Goal: Transaction & Acquisition: Purchase product/service

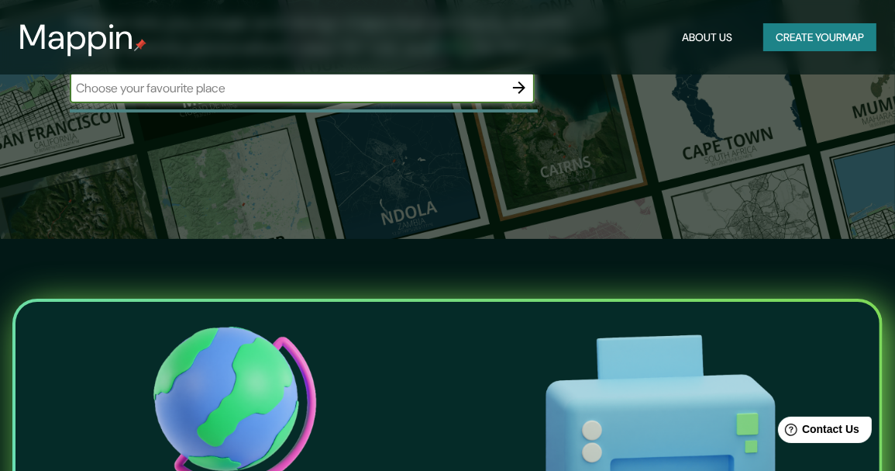
scroll to position [78, 0]
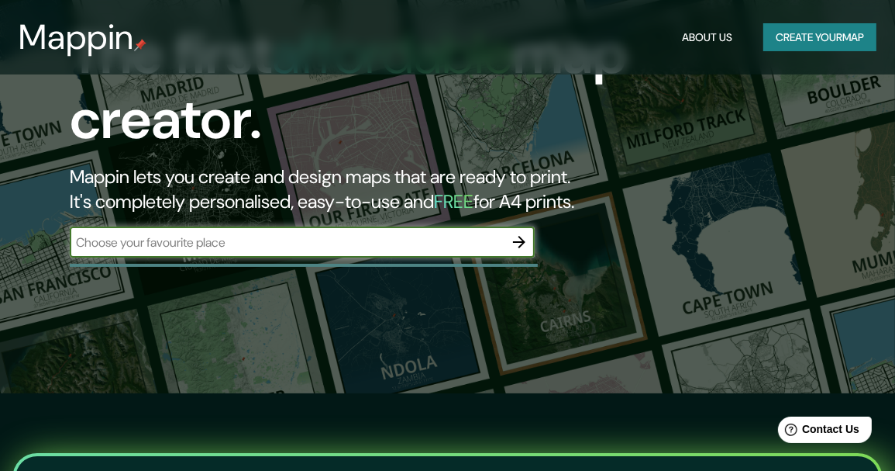
click at [794, 36] on button "Create your map" at bounding box center [820, 37] width 113 height 29
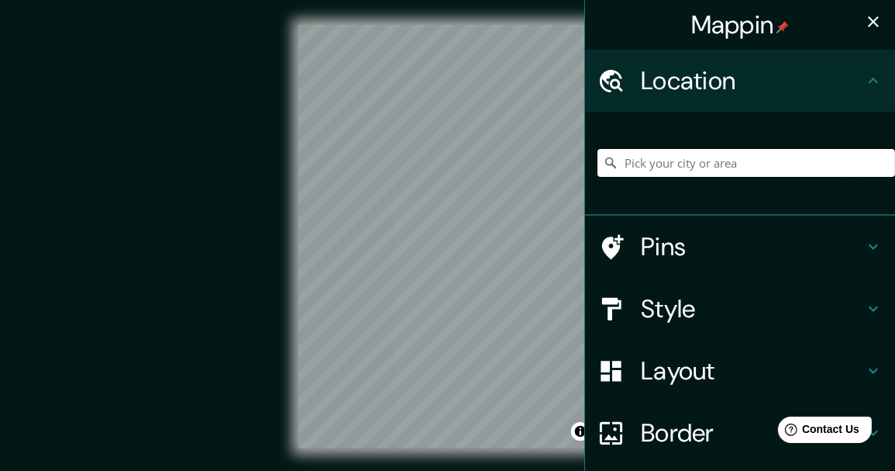
click at [692, 172] on input "Pick your city or area" at bounding box center [747, 163] width 298 height 28
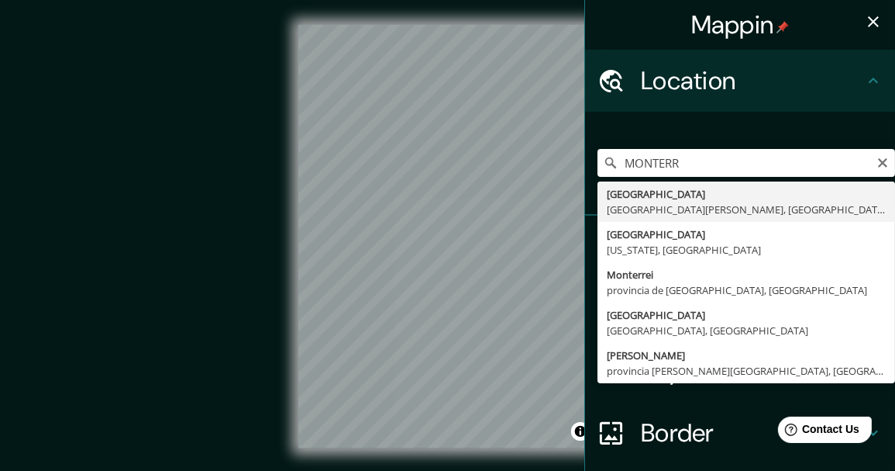
type input "[GEOGRAPHIC_DATA], [GEOGRAPHIC_DATA][PERSON_NAME], [GEOGRAPHIC_DATA]"
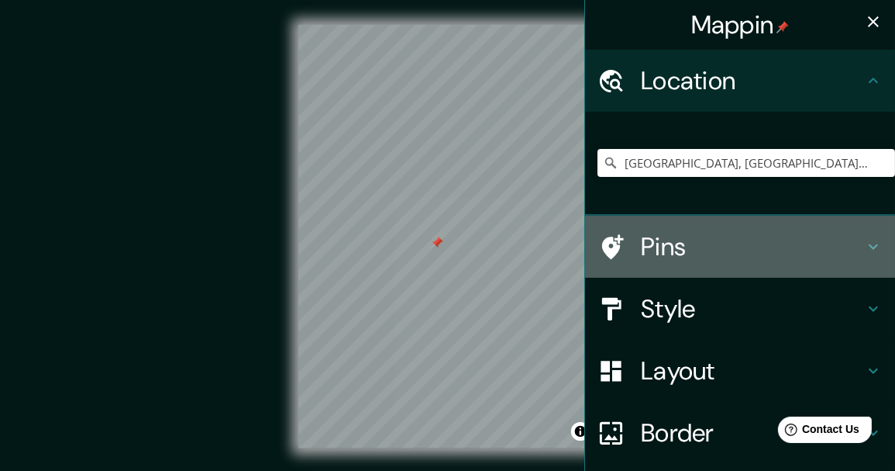
click at [661, 240] on h4 "Pins" at bounding box center [752, 246] width 223 height 31
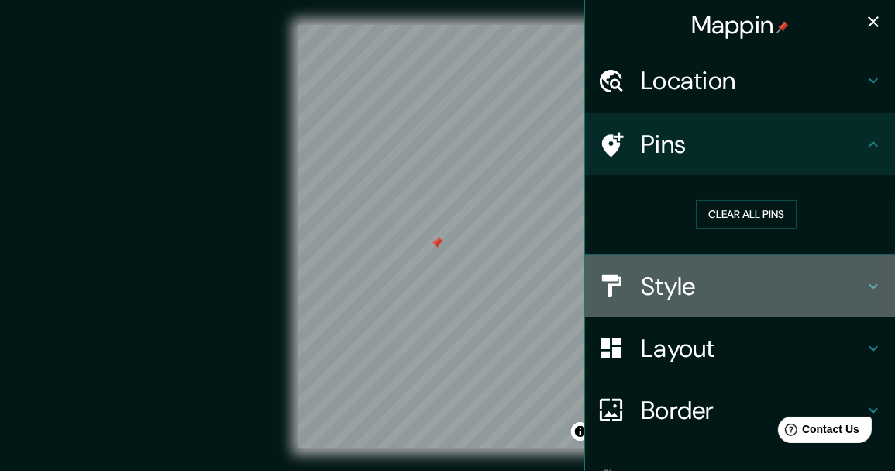
click at [652, 267] on div "Style" at bounding box center [740, 286] width 310 height 62
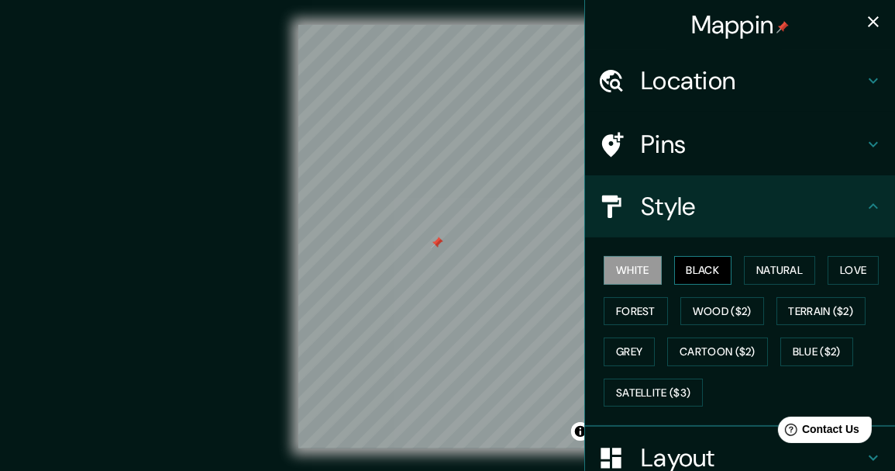
click at [677, 265] on button "Black" at bounding box center [703, 270] width 58 height 29
click at [779, 268] on button "Natural" at bounding box center [779, 270] width 71 height 29
click at [641, 268] on button "White" at bounding box center [633, 270] width 58 height 29
click at [857, 268] on button "Love" at bounding box center [853, 270] width 51 height 29
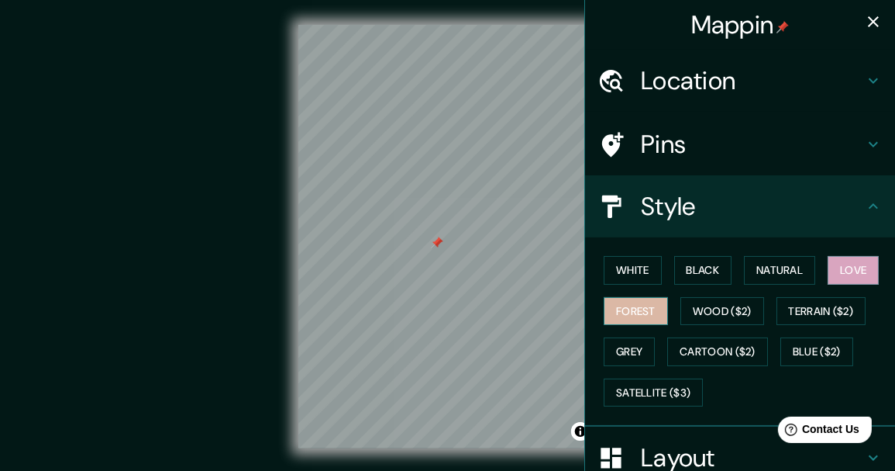
click at [649, 302] on button "Forest" at bounding box center [636, 311] width 64 height 29
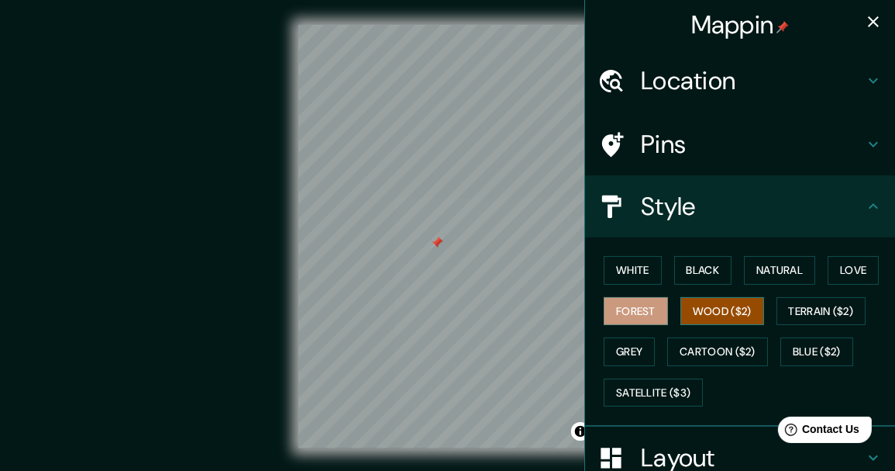
click at [693, 307] on button "Wood ($2)" at bounding box center [723, 311] width 84 height 29
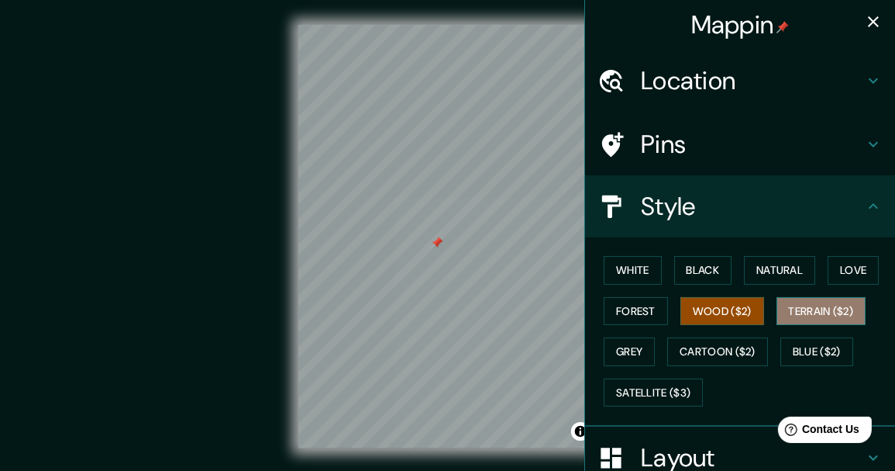
click at [787, 309] on button "Terrain ($2)" at bounding box center [822, 311] width 90 height 29
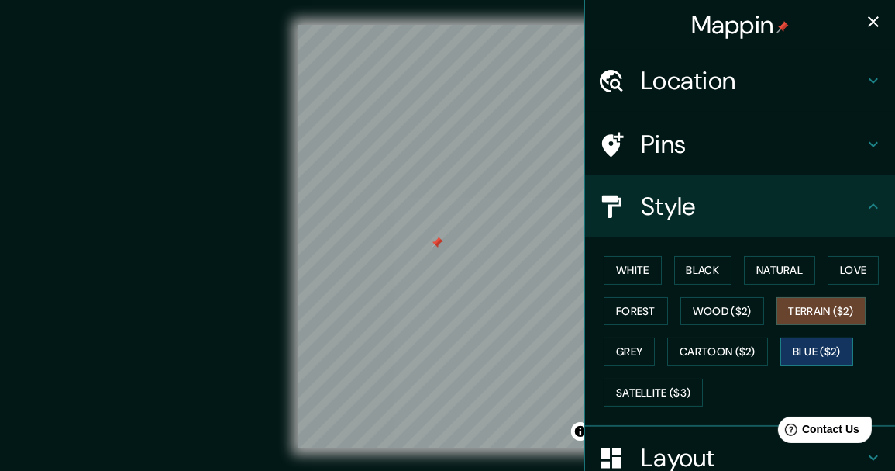
click at [794, 342] on button "Blue ($2)" at bounding box center [817, 351] width 73 height 29
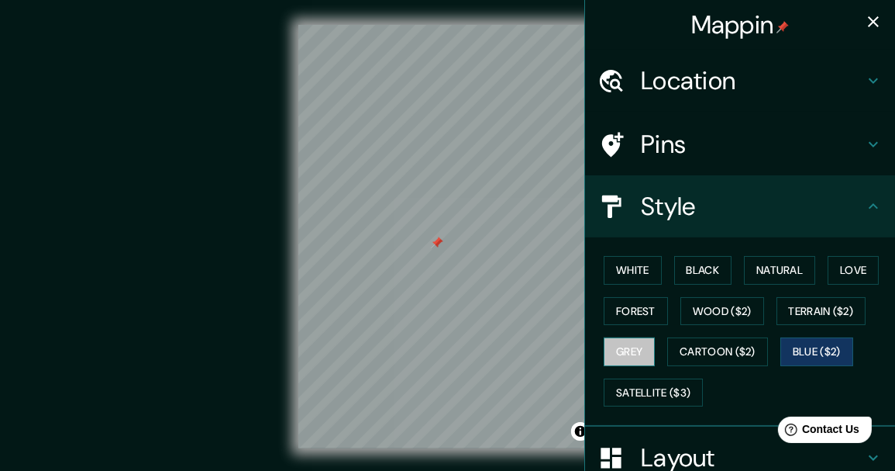
click at [633, 351] on button "Grey" at bounding box center [629, 351] width 51 height 29
click at [443, 255] on div at bounding box center [443, 250] width 12 height 12
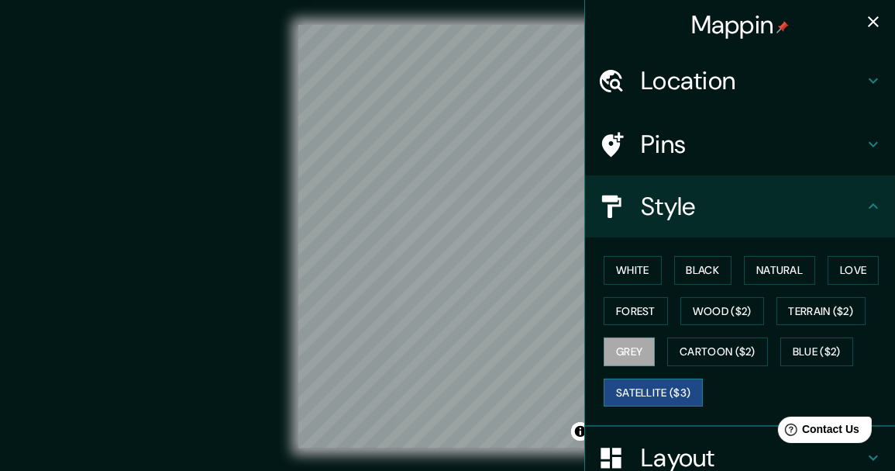
scroll to position [78, 0]
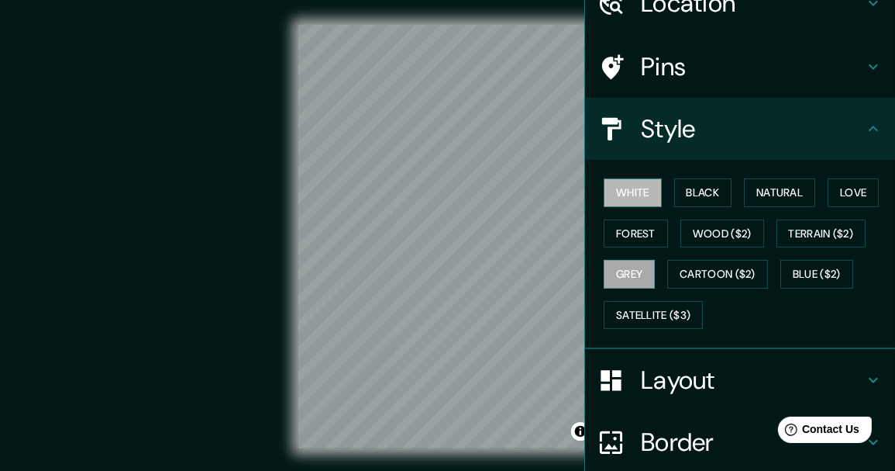
click at [636, 190] on button "White" at bounding box center [633, 192] width 58 height 29
click at [679, 185] on button "Black" at bounding box center [703, 192] width 58 height 29
click at [640, 188] on button "White" at bounding box center [633, 192] width 58 height 29
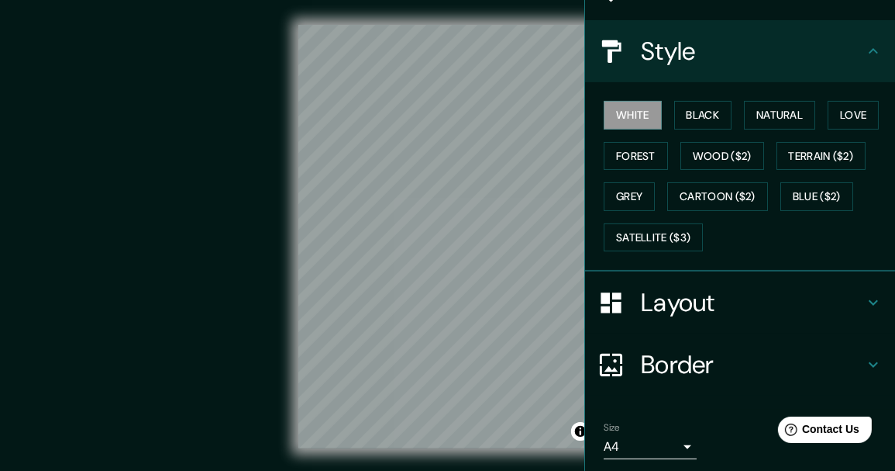
click at [747, 305] on h4 "Layout" at bounding box center [752, 302] width 223 height 31
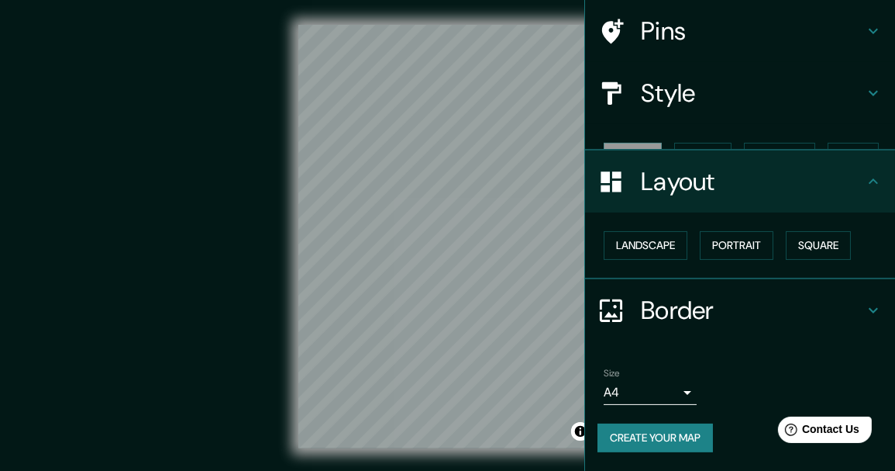
scroll to position [86, 0]
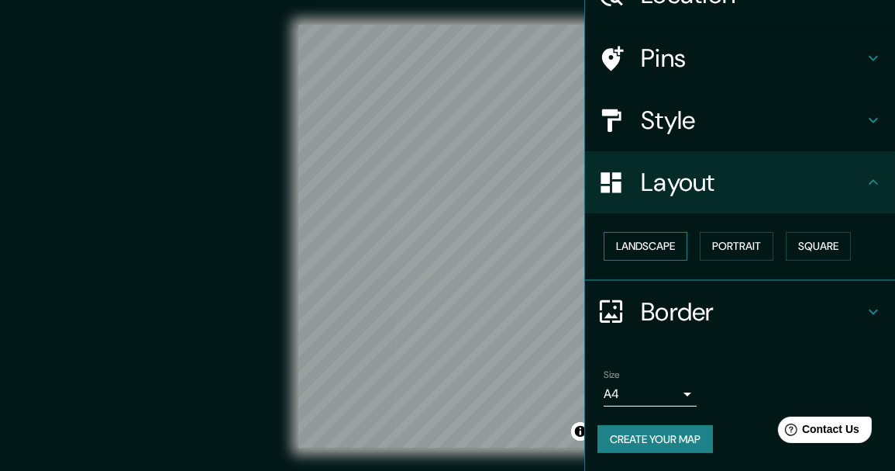
click at [641, 241] on button "Landscape" at bounding box center [646, 246] width 84 height 29
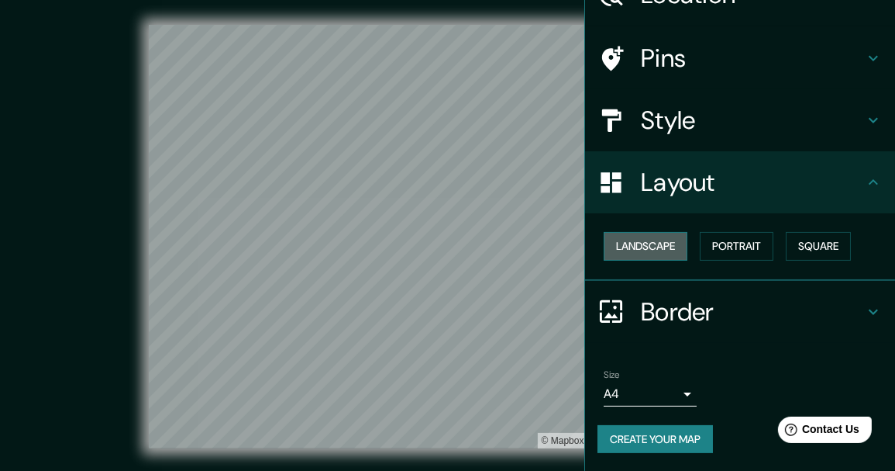
click at [641, 241] on button "Landscape" at bounding box center [646, 246] width 84 height 29
click at [736, 245] on button "Portrait" at bounding box center [737, 246] width 74 height 29
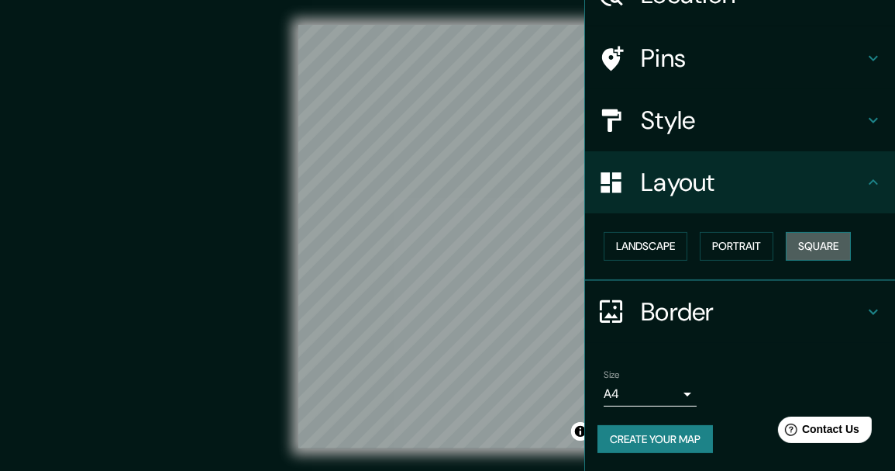
click at [794, 249] on button "Square" at bounding box center [818, 246] width 65 height 29
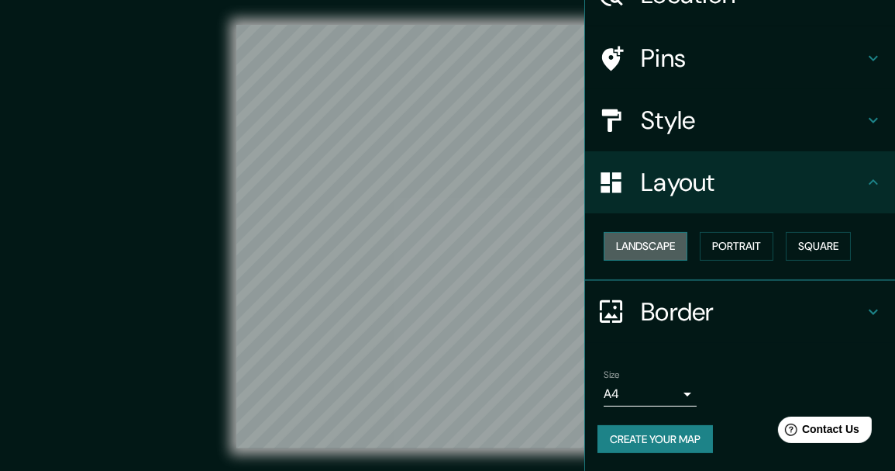
click at [647, 250] on button "Landscape" at bounding box center [646, 246] width 84 height 29
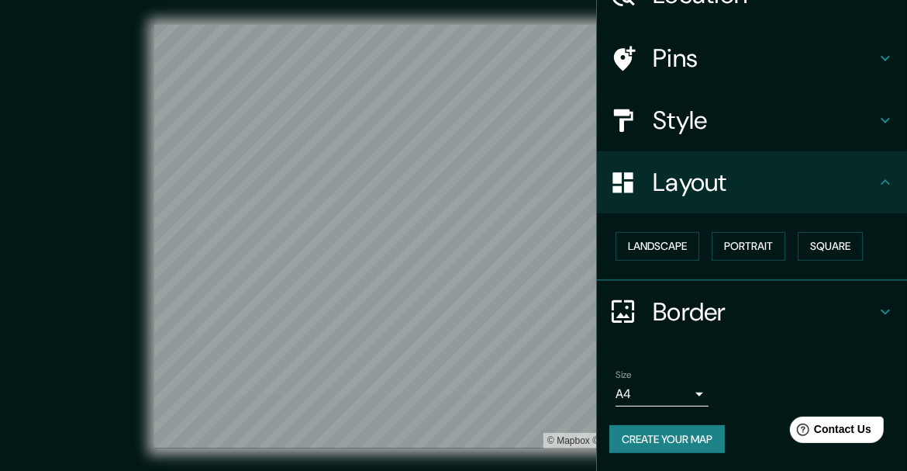
click at [657, 391] on body "Mappin Location [GEOGRAPHIC_DATA], [GEOGRAPHIC_DATA][PERSON_NAME], [GEOGRAPHIC_…" at bounding box center [453, 235] width 907 height 471
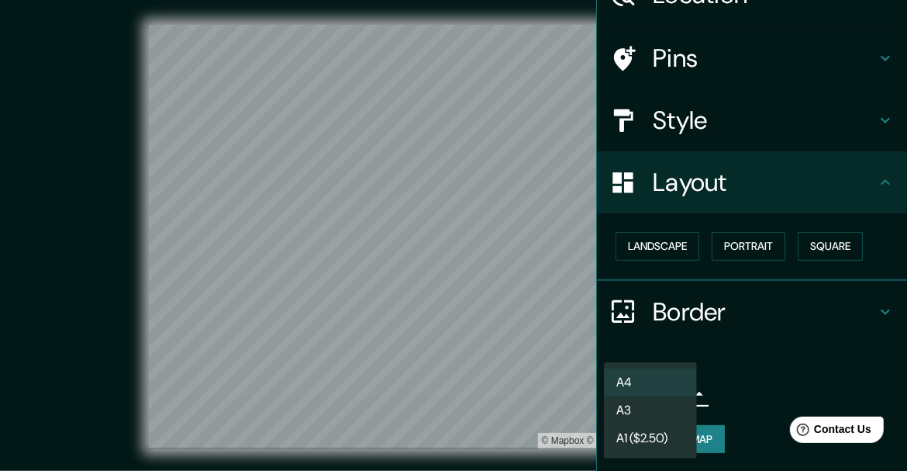
click at [654, 405] on li "A3" at bounding box center [650, 410] width 93 height 28
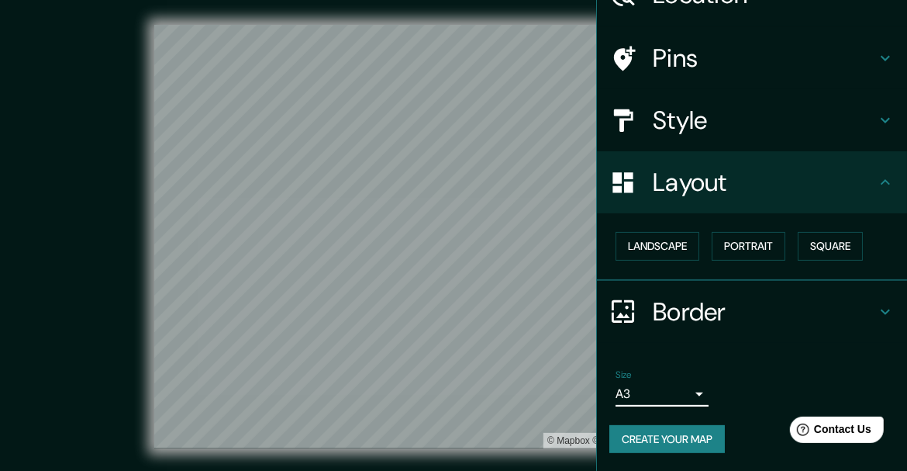
click at [660, 399] on body "Mappin Location [GEOGRAPHIC_DATA], [GEOGRAPHIC_DATA][PERSON_NAME], [GEOGRAPHIC_…" at bounding box center [453, 235] width 907 height 471
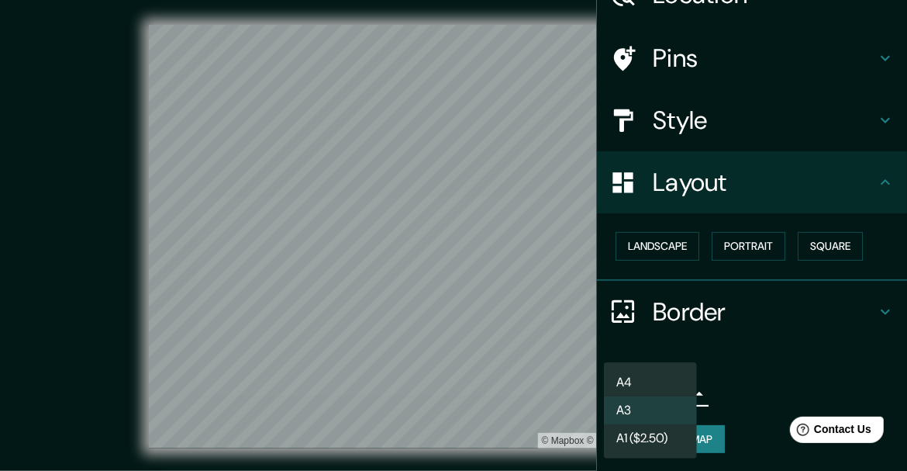
click at [651, 378] on li "A4" at bounding box center [650, 382] width 93 height 28
type input "single"
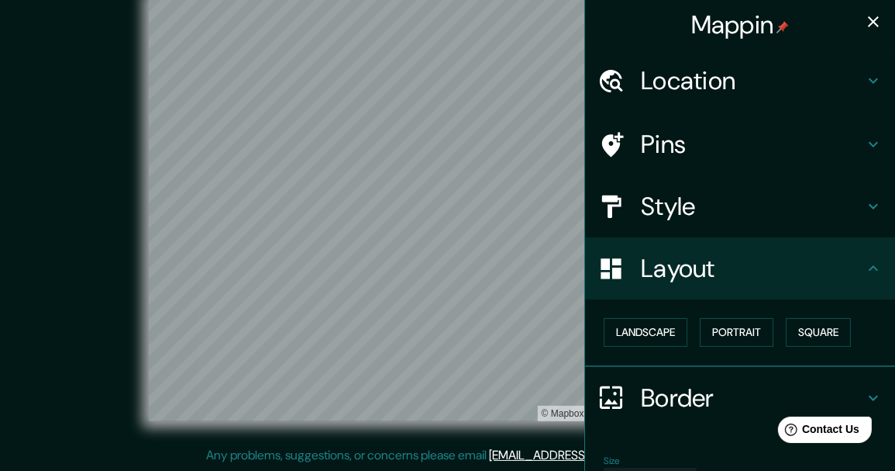
scroll to position [0, 0]
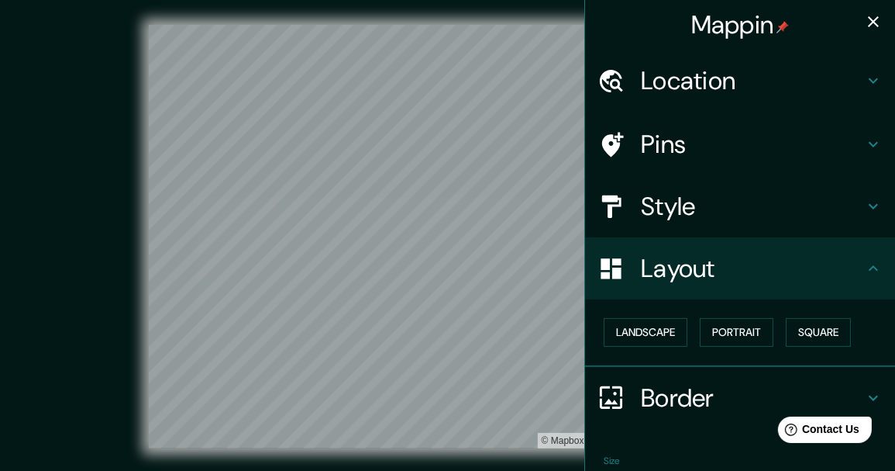
click at [726, 78] on h4 "Location" at bounding box center [752, 80] width 223 height 31
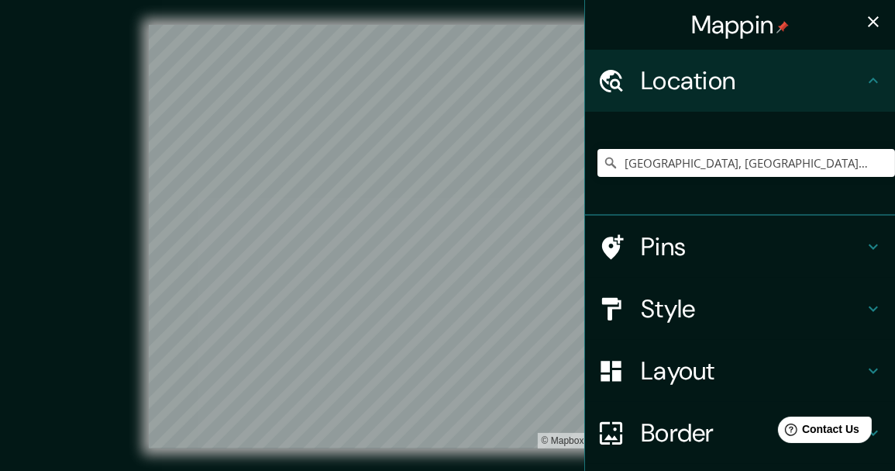
click at [726, 78] on h4 "Location" at bounding box center [752, 80] width 223 height 31
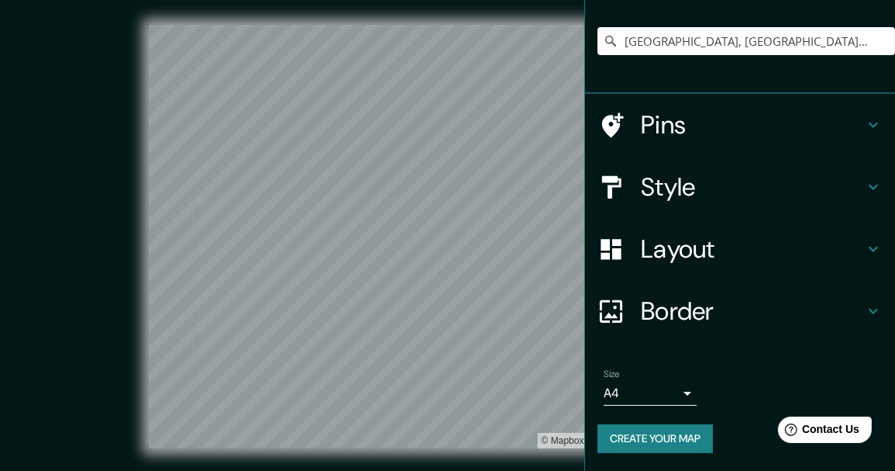
scroll to position [27, 0]
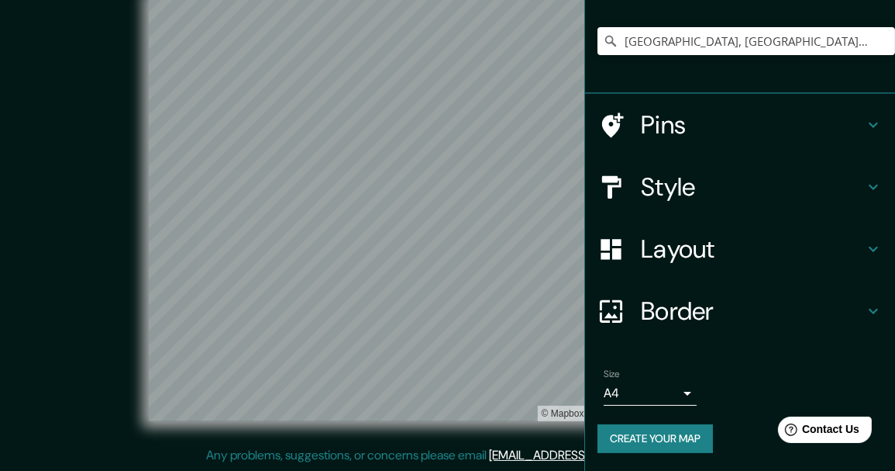
click at [665, 433] on button "Create your map" at bounding box center [656, 438] width 116 height 29
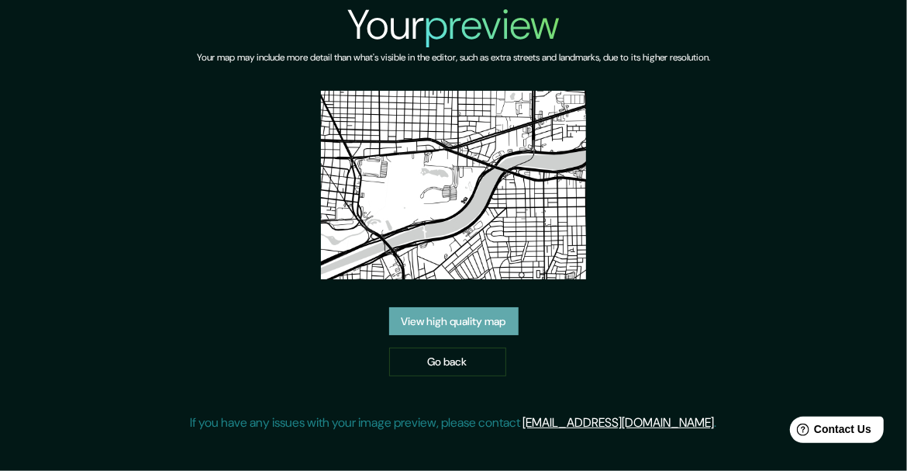
click at [464, 317] on link "View high quality map" at bounding box center [453, 321] width 129 height 29
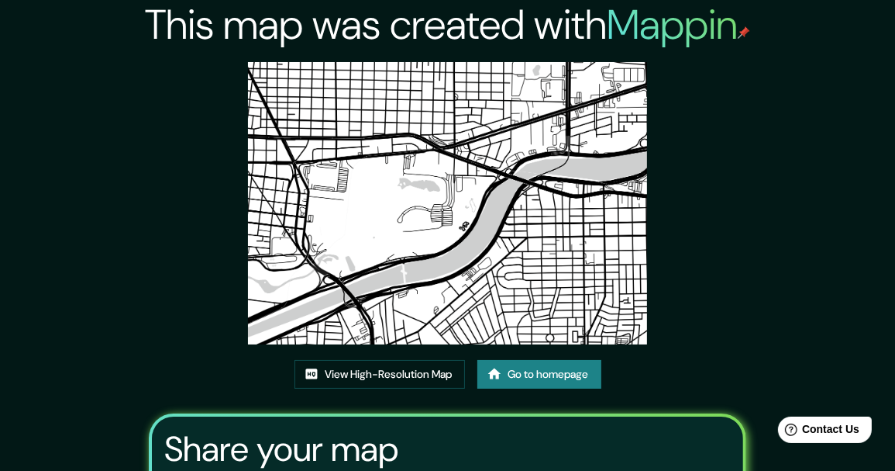
scroll to position [78, 0]
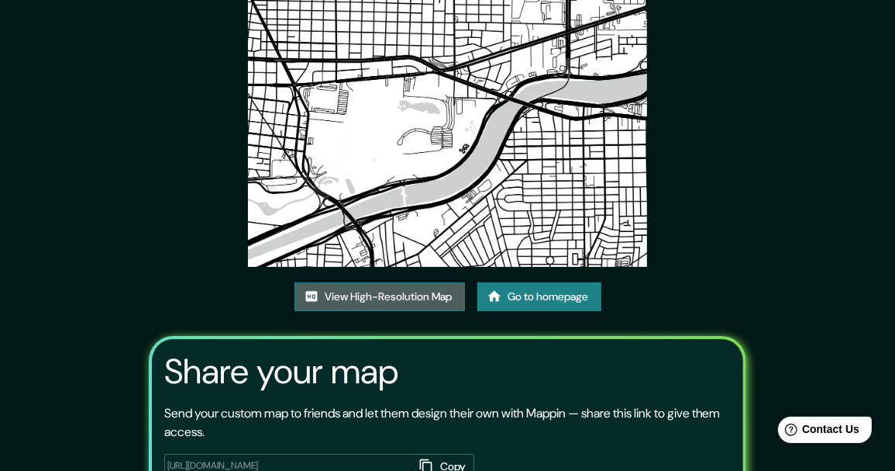
click at [450, 295] on link "View High-Resolution Map" at bounding box center [380, 296] width 171 height 29
